Goal: Task Accomplishment & Management: Manage account settings

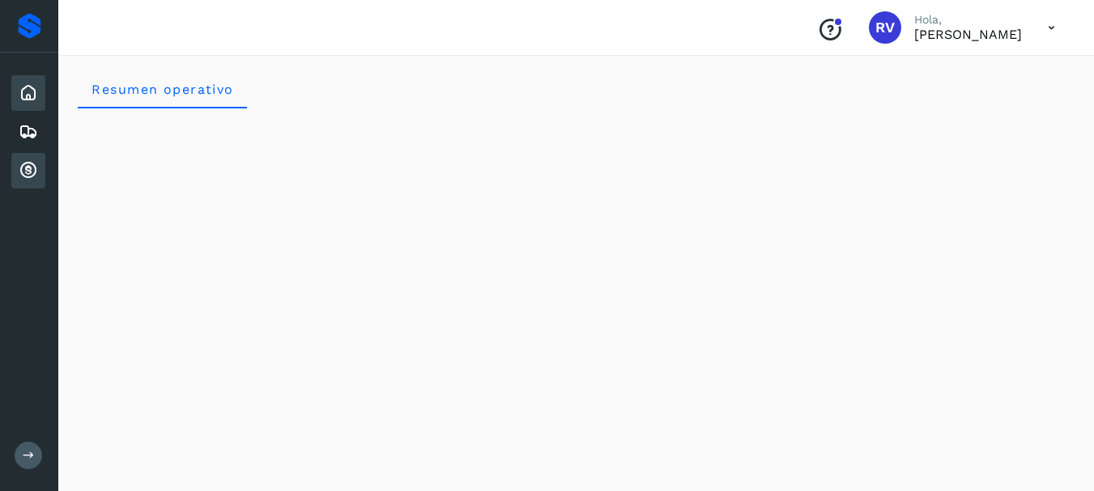
click at [28, 168] on icon at bounding box center [28, 170] width 19 height 19
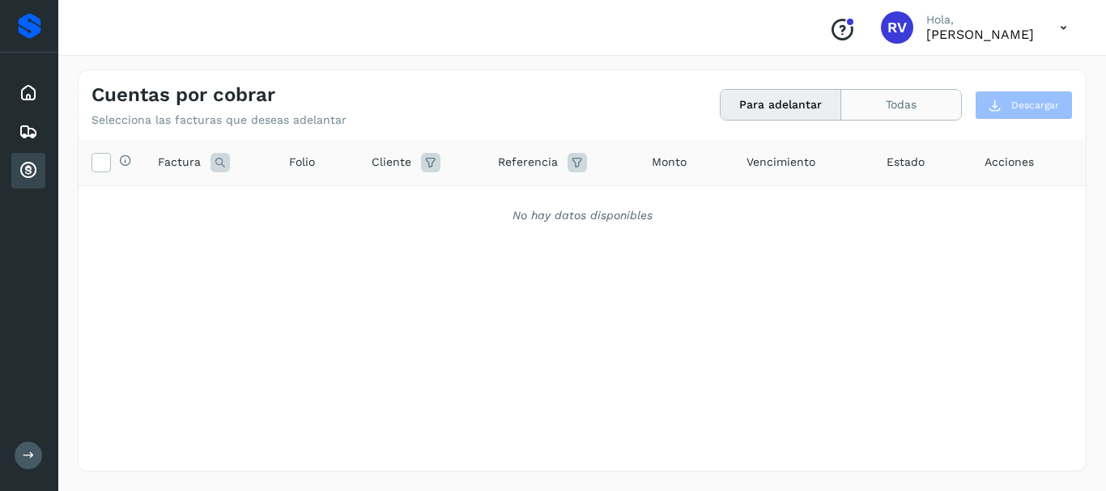
click at [899, 104] on button "Todas" at bounding box center [901, 105] width 120 height 30
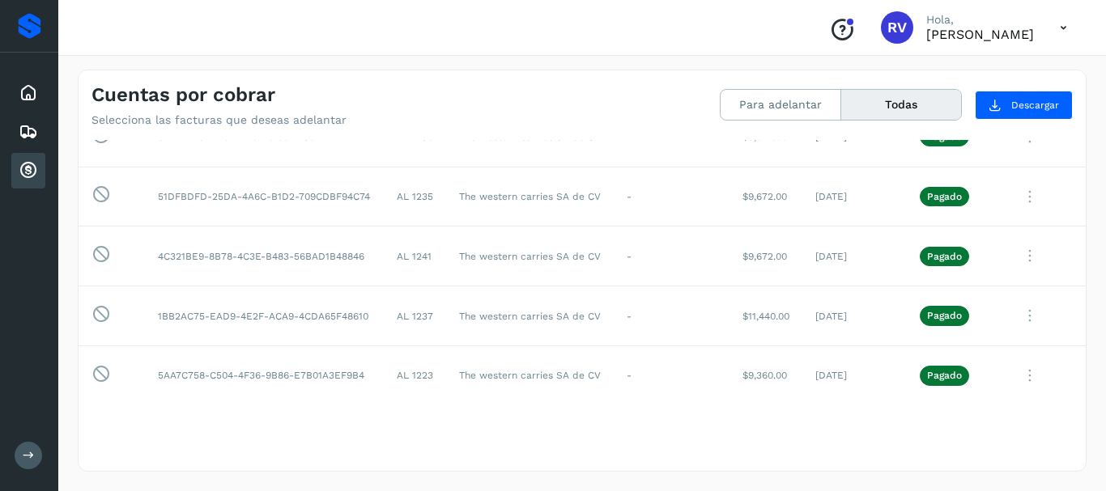
scroll to position [498, 0]
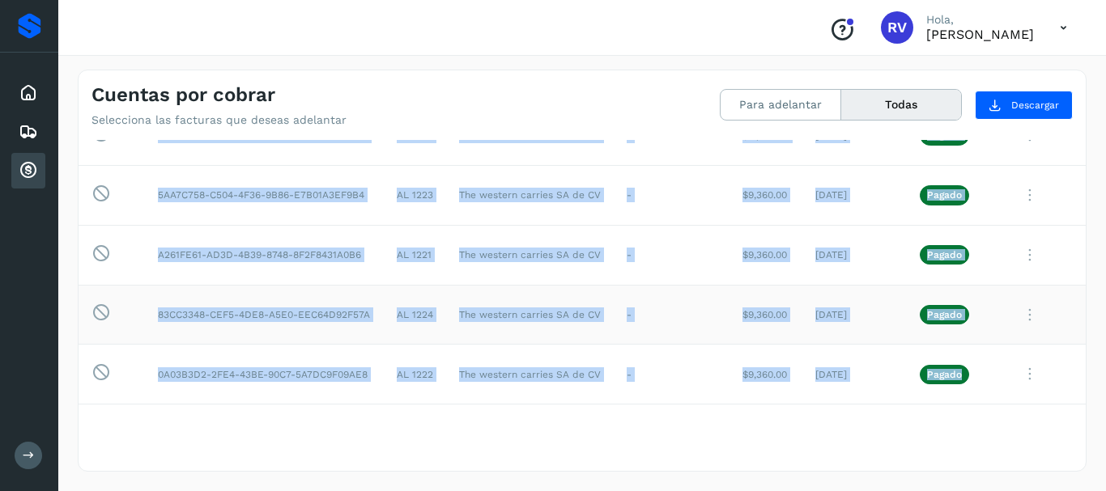
drag, startPoint x: 1071, startPoint y: 347, endPoint x: 1070, endPoint y: 290, distance: 56.7
click at [1072, 284] on tbody "Esta factura no está disponible para adelanto 911C8748-1A23-4CDC-96CB-E5A8C81B9…" at bounding box center [582, 45] width 1007 height 717
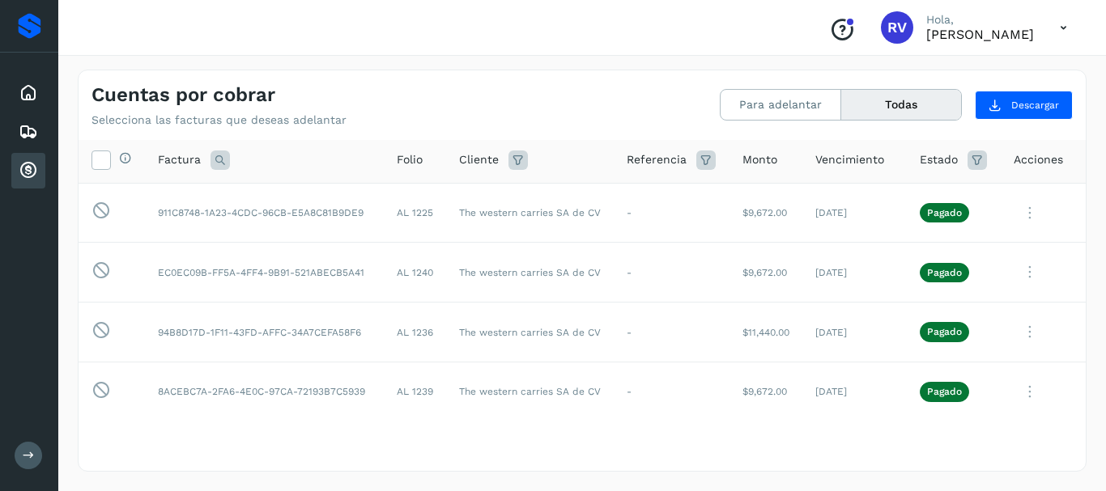
scroll to position [0, 0]
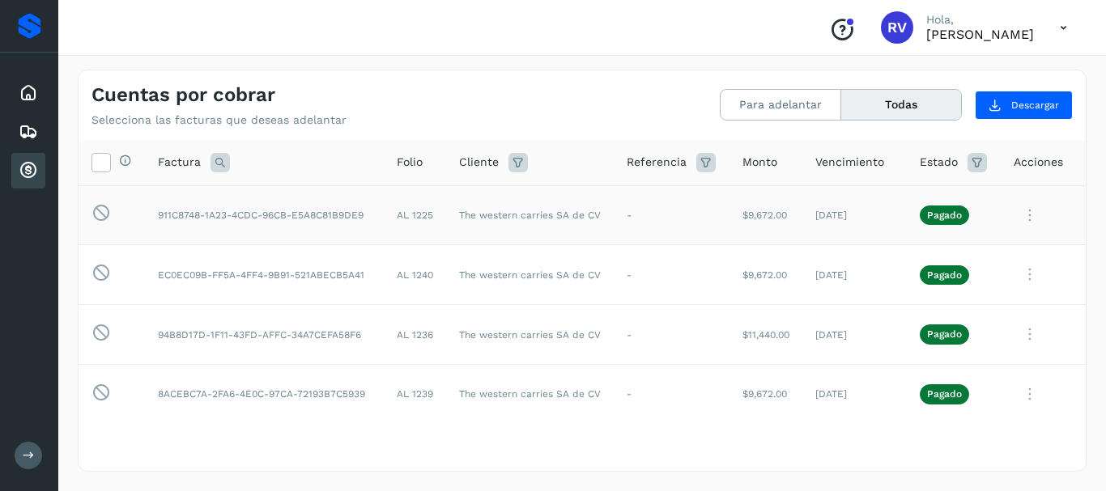
click at [930, 218] on p "Pagado" at bounding box center [944, 215] width 35 height 11
click at [795, 103] on button "Para adelantar" at bounding box center [781, 105] width 121 height 30
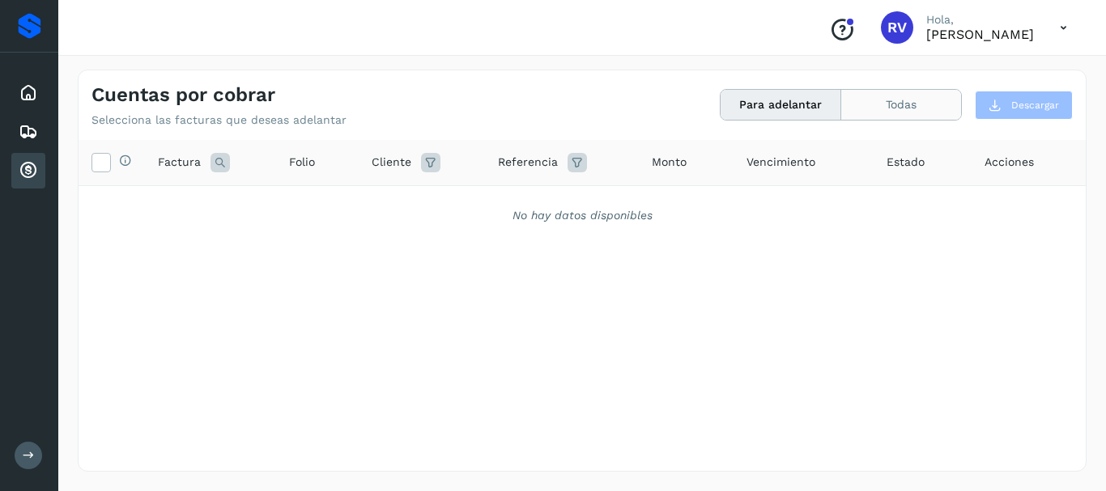
click at [911, 106] on button "Todas" at bounding box center [901, 105] width 120 height 30
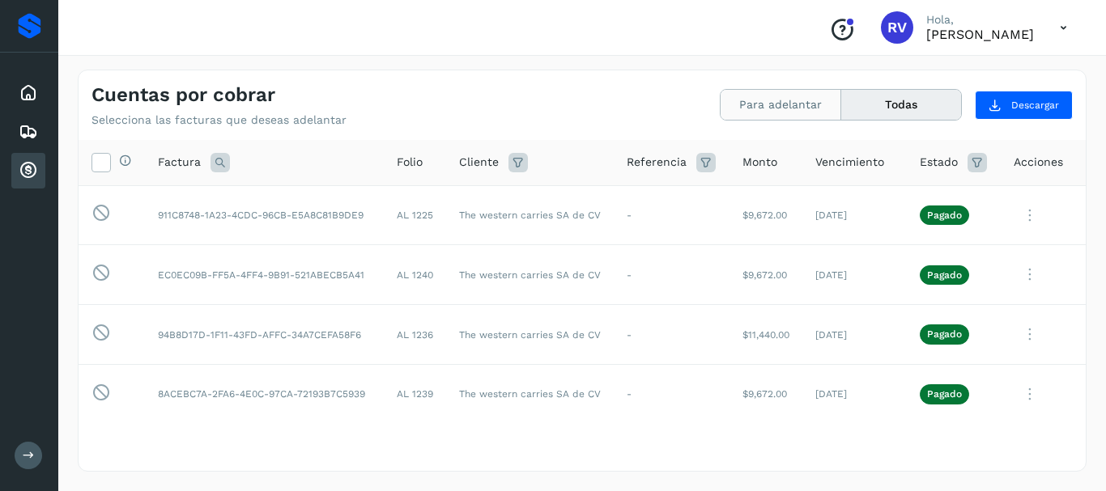
click at [779, 111] on button "Para adelantar" at bounding box center [781, 105] width 121 height 30
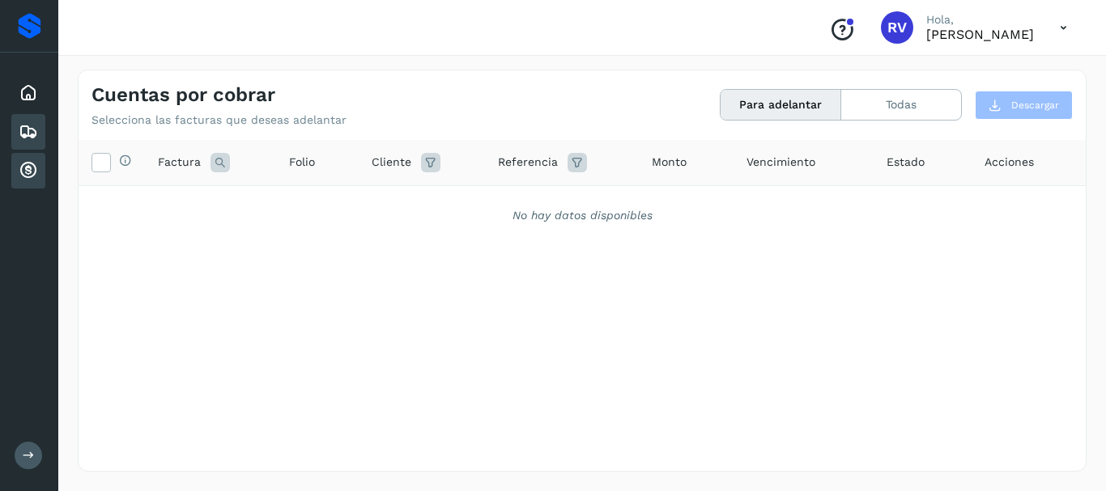
click at [27, 143] on div "Embarques" at bounding box center [28, 132] width 34 height 36
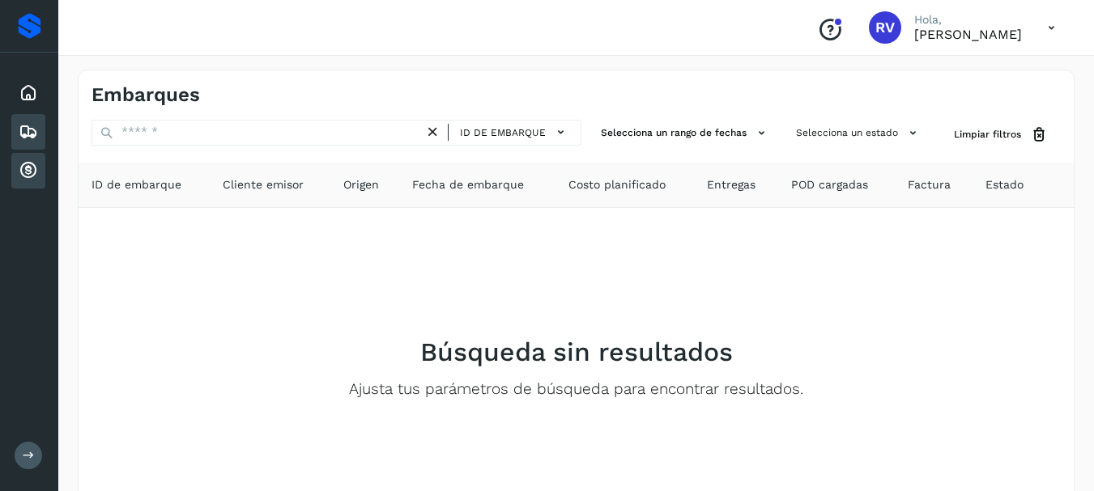
click at [33, 174] on icon at bounding box center [28, 170] width 19 height 19
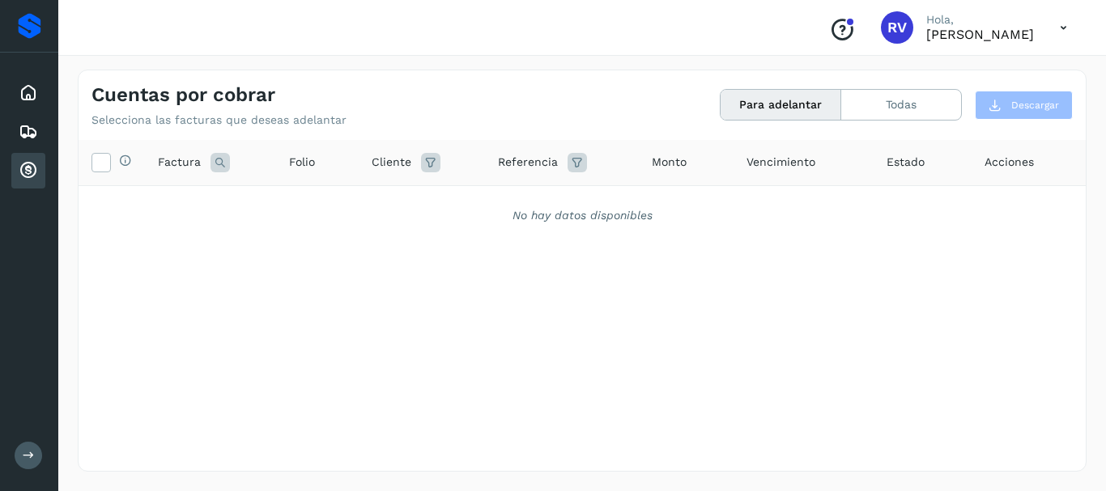
click at [1064, 24] on icon at bounding box center [1063, 27] width 33 height 33
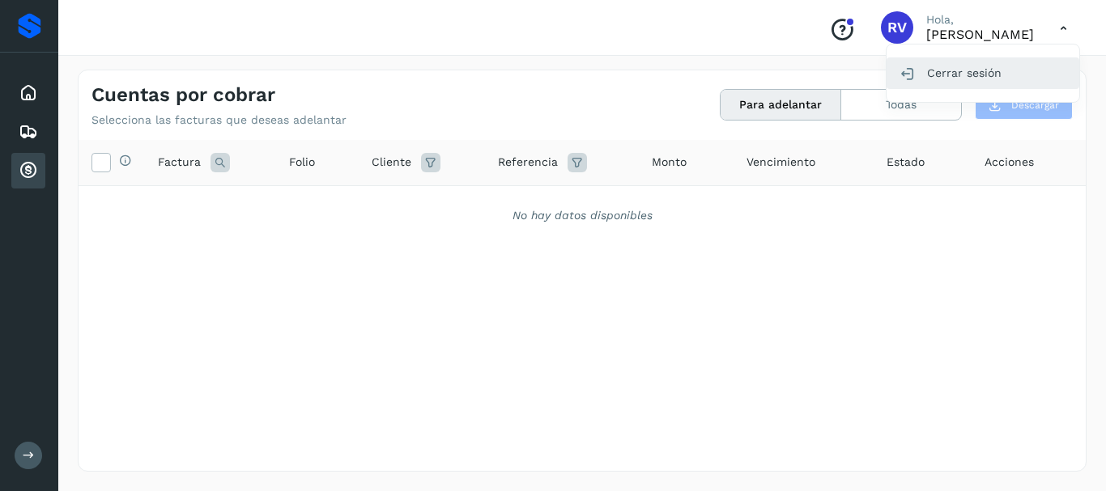
click at [951, 71] on div "Cerrar sesión" at bounding box center [983, 72] width 193 height 31
